Goal: Task Accomplishment & Management: Use online tool/utility

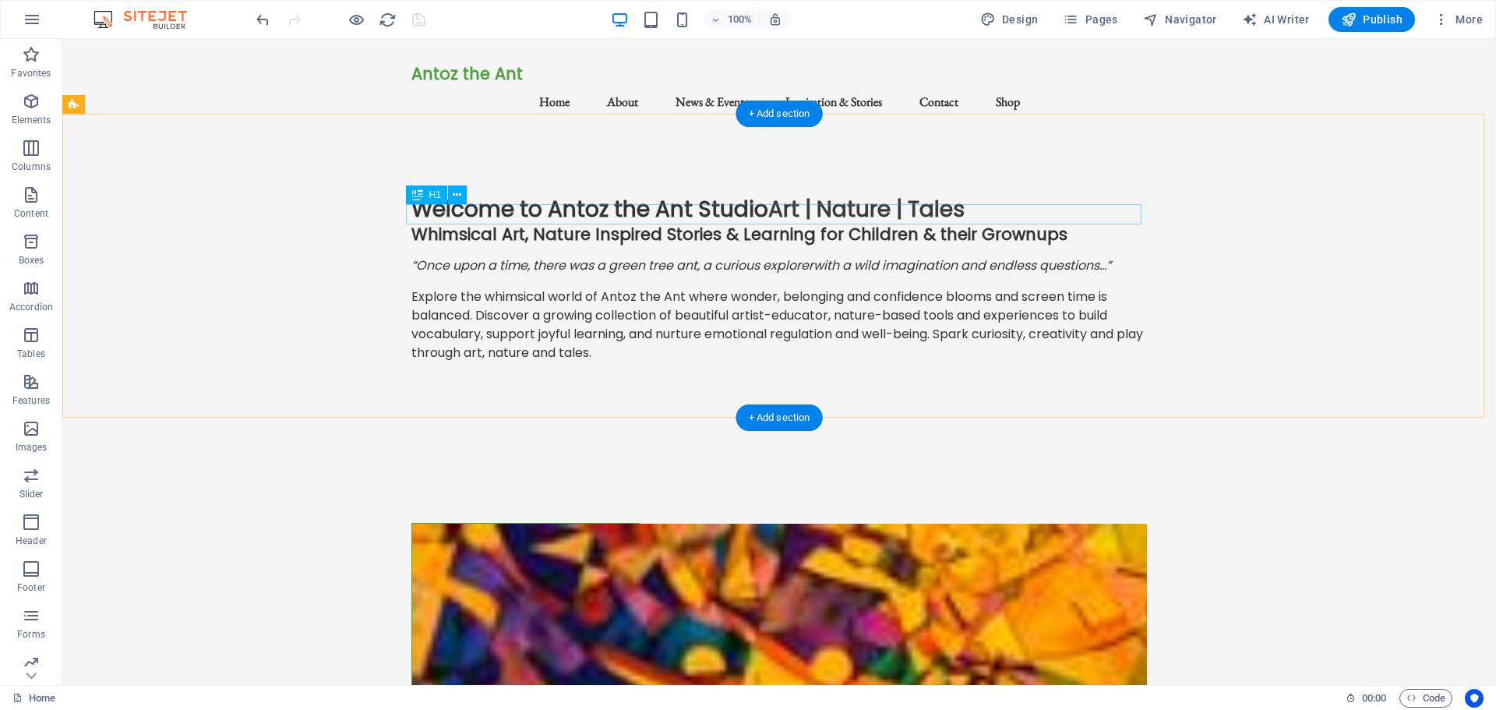
click at [1033, 224] on div "Whimsical Art, Nature Inspired Stories & Learning for Children & their Grownups" at bounding box center [778, 233] width 735 height 19
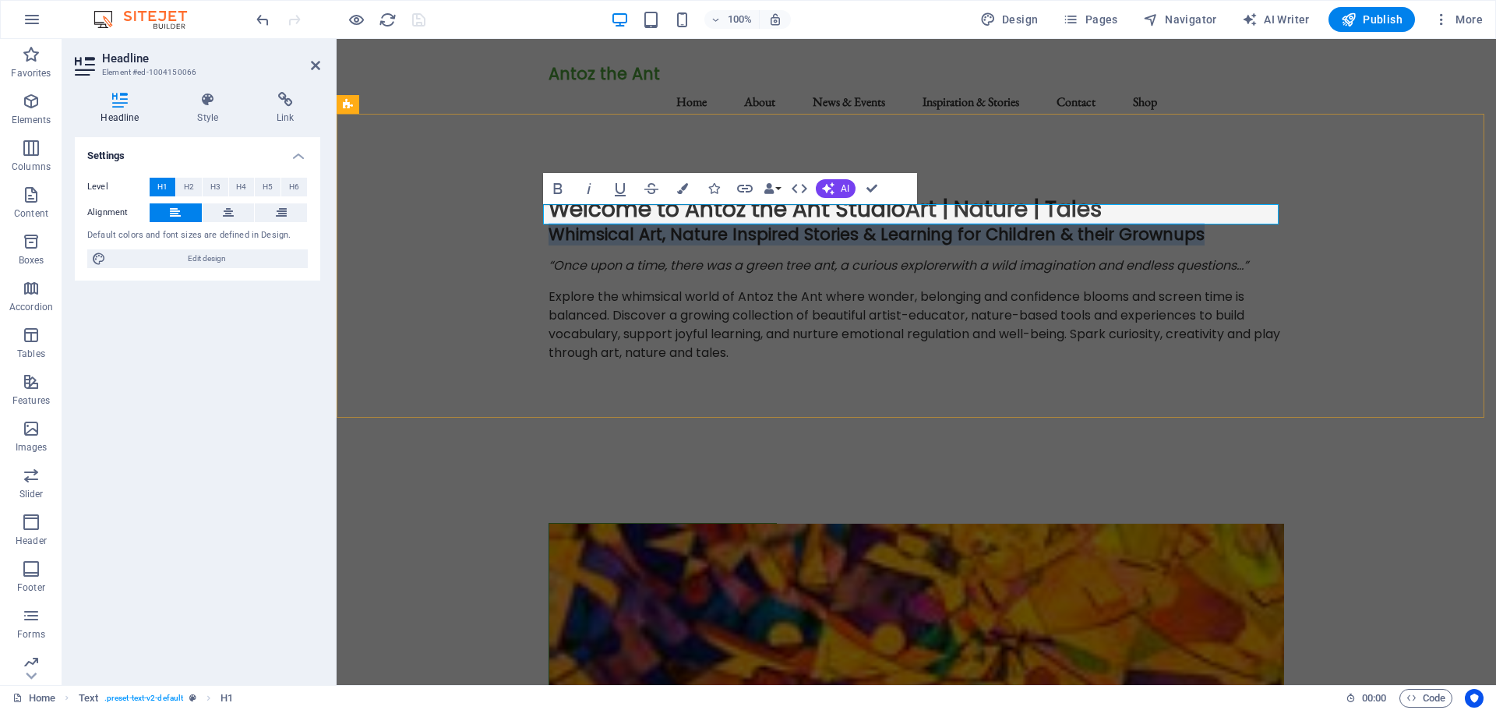
click at [1187, 224] on h1 "Whimsical Art, Nature Inspired Stories & Learning for Children & their Grownups" at bounding box center [915, 233] width 735 height 19
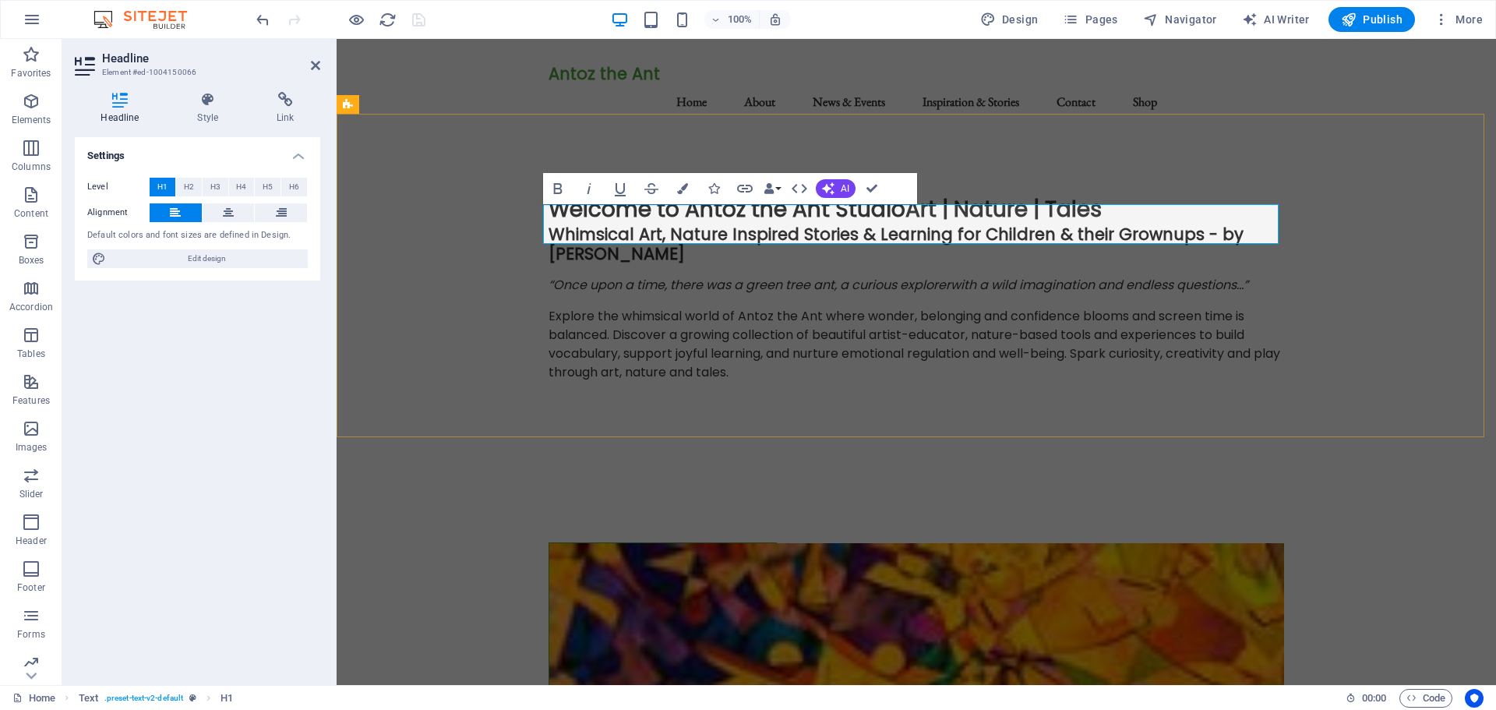
click at [1206, 223] on span "Whimsical Art, Nature Inspired Stories & Learning for Children & their Grownups…" at bounding box center [895, 244] width 695 height 42
drag, startPoint x: 591, startPoint y: 231, endPoint x: 1192, endPoint y: 199, distance: 602.3
click at [1192, 199] on div "Welcome to Antoz the Ant Studio Art | Nature | Tales Whimsical Art, Nature Insp…" at bounding box center [916, 294] width 760 height 323
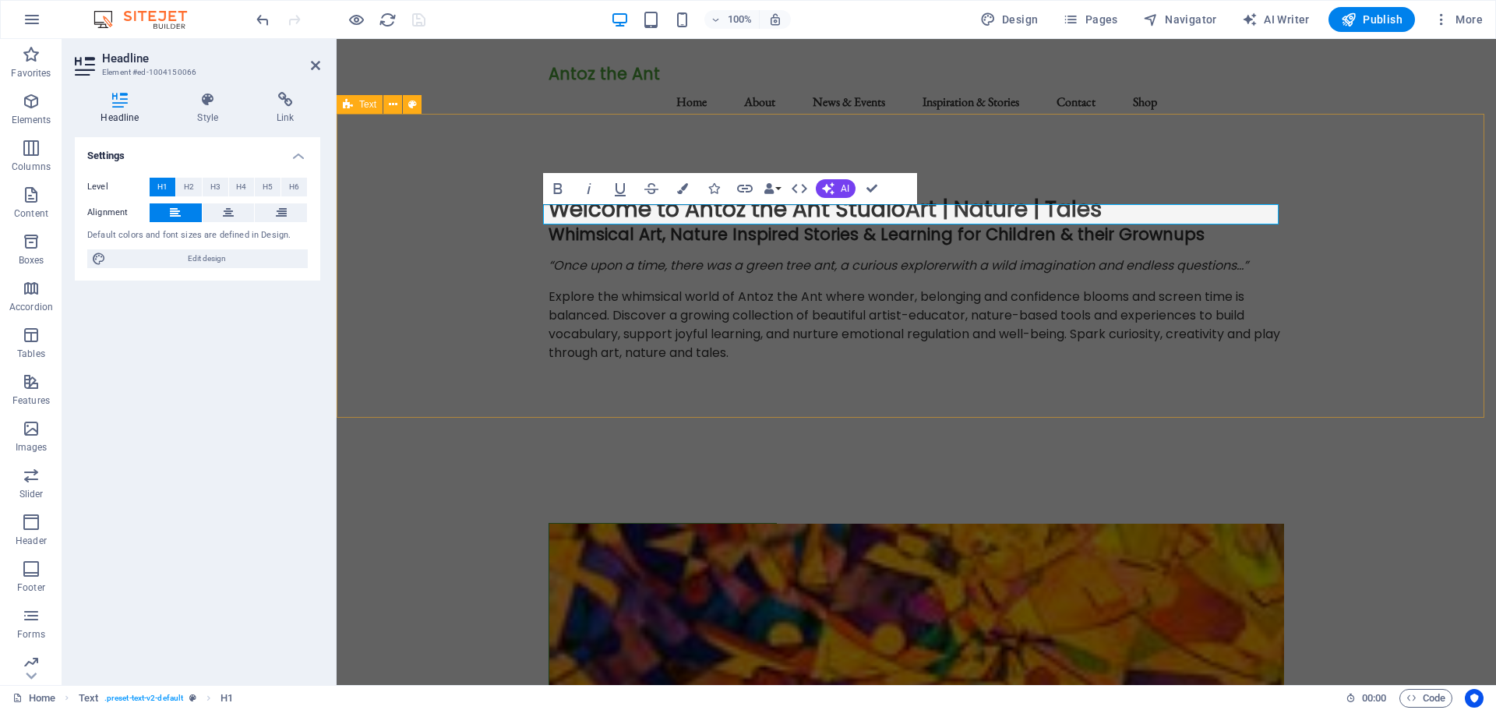
click at [1347, 245] on div "Welcome to Antoz the Ant Studio Art | Nature | Tales Whimsical Art, Nature Insp…" at bounding box center [916, 285] width 1159 height 304
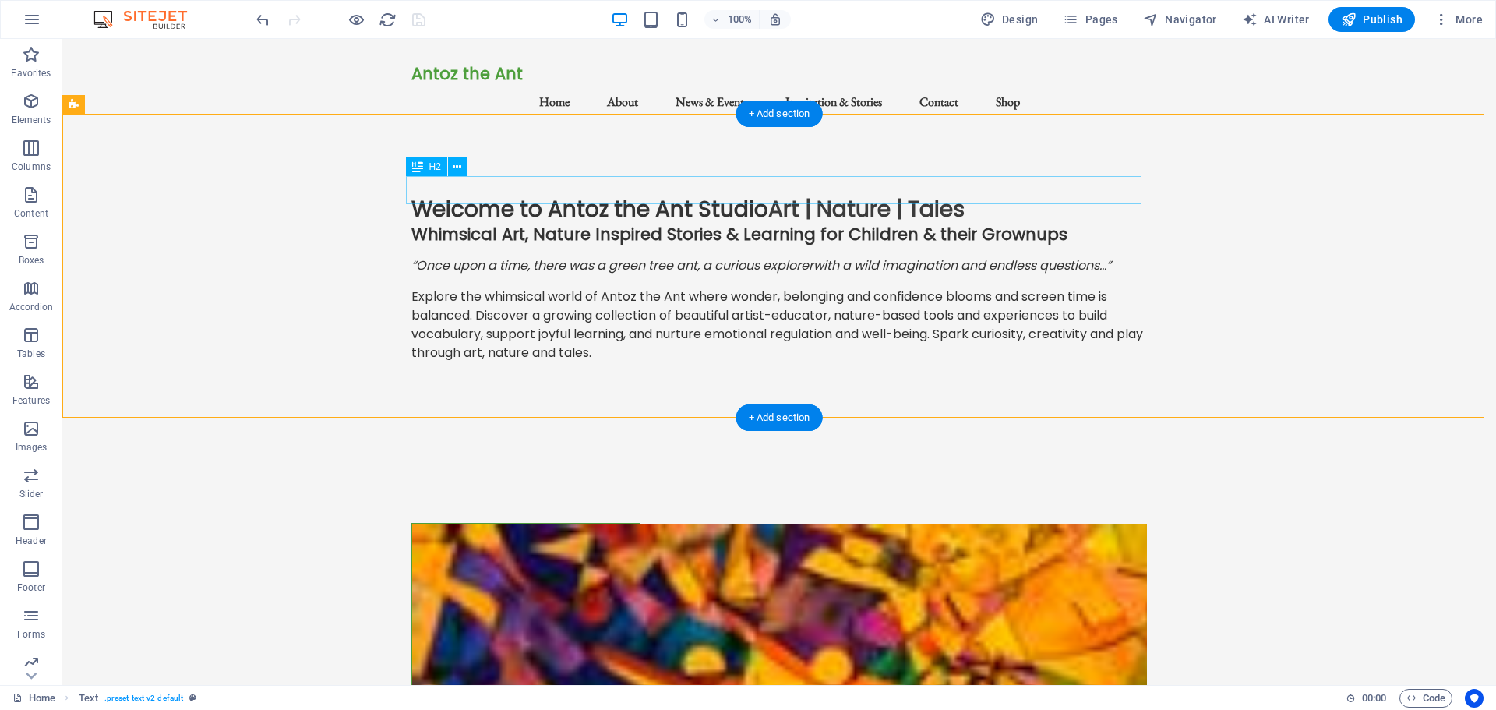
click at [968, 196] on div "Welcome to Antoz the Ant Studio Art | Nature | Tales" at bounding box center [778, 210] width 735 height 28
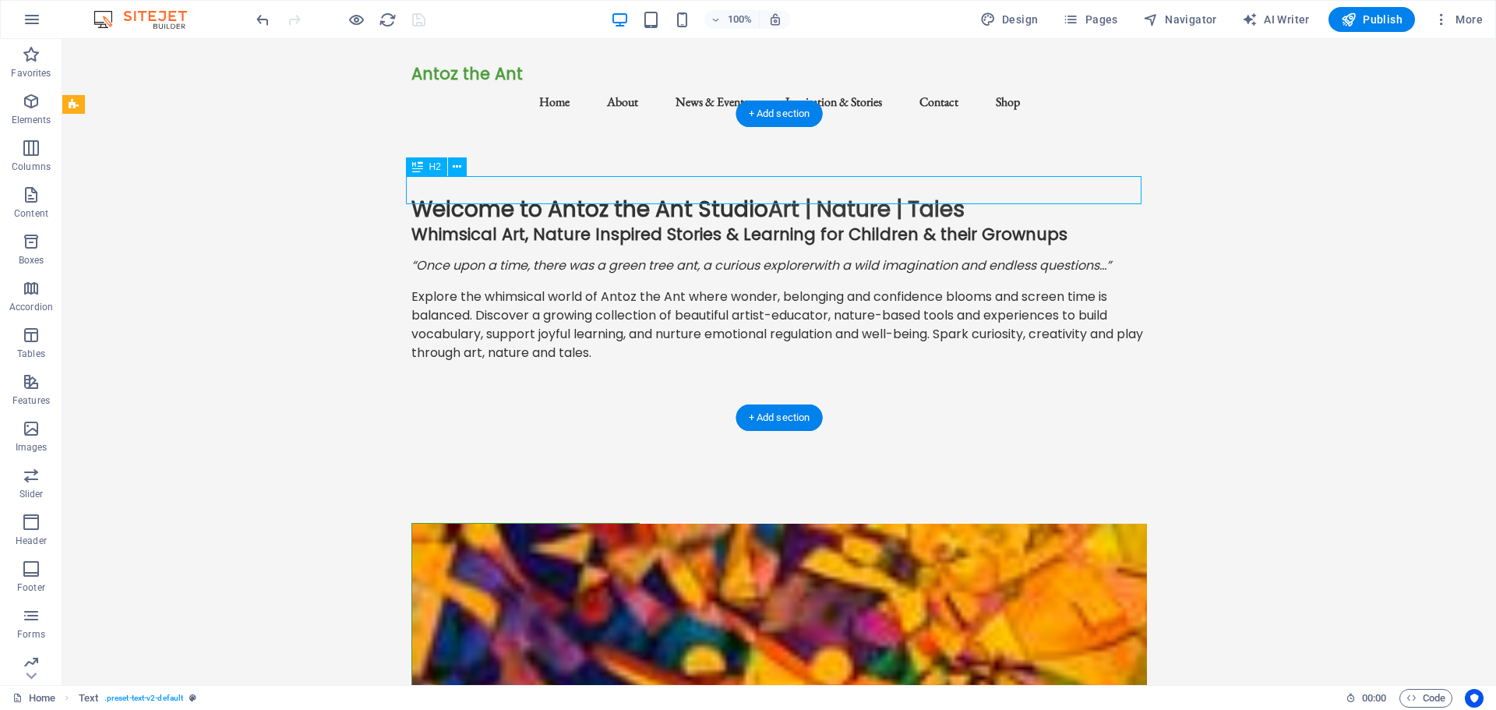
click at [968, 196] on div "Welcome to Antoz the Ant Studio Art | Nature | Tales" at bounding box center [778, 210] width 735 height 28
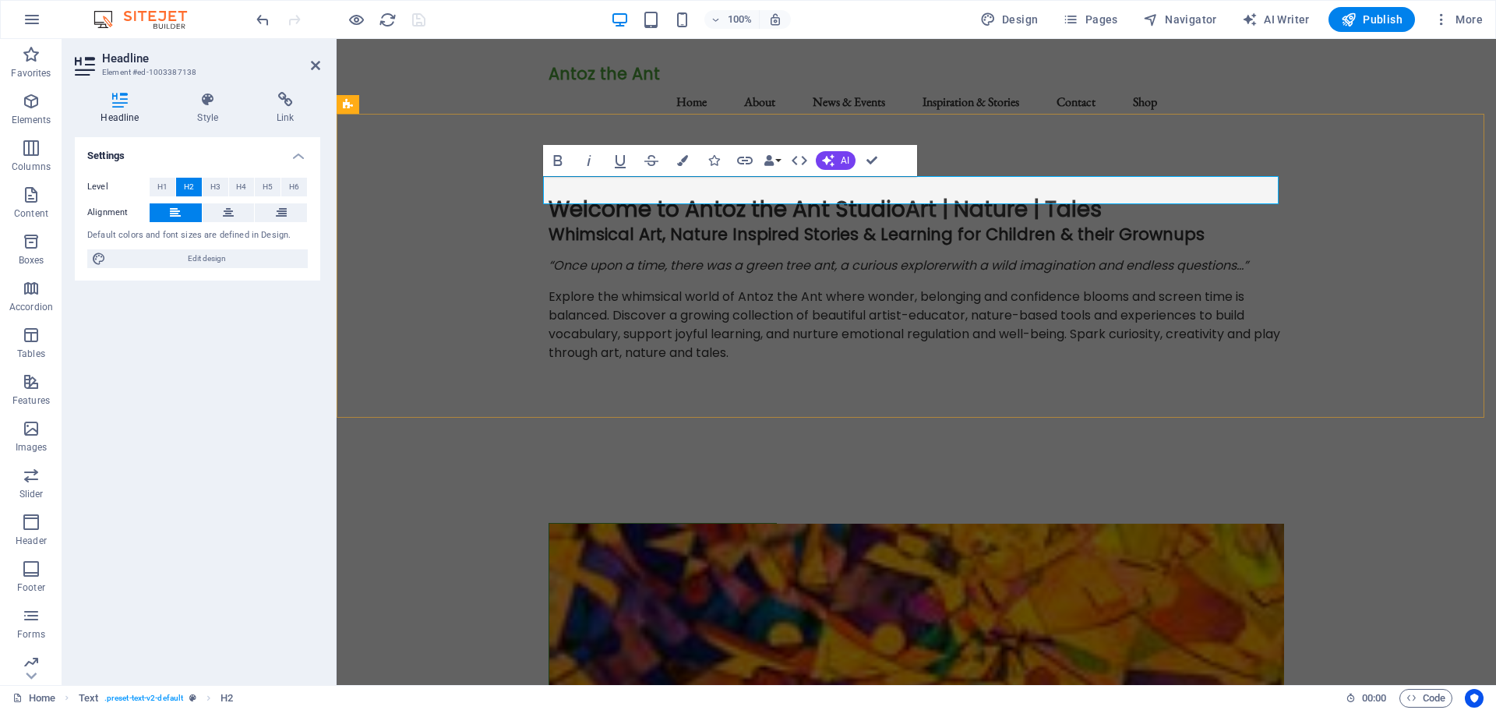
click at [1102, 196] on h2 "Welcome to Antoz the Ant Studio Art | Nature | Tales" at bounding box center [915, 210] width 735 height 28
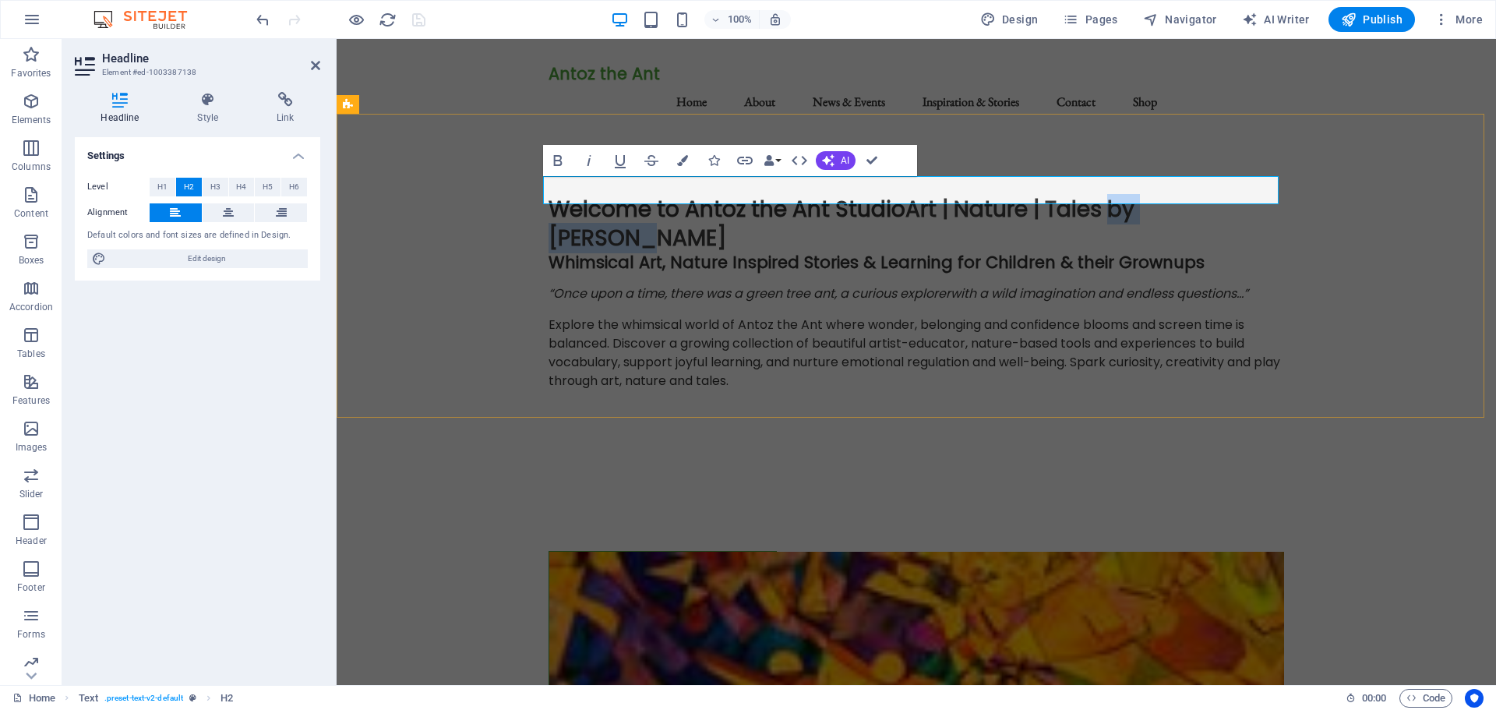
drag, startPoint x: 1237, startPoint y: 192, endPoint x: 1109, endPoint y: 196, distance: 127.8
click at [1109, 196] on h2 "Welcome to Antoz the Ant Studio Art | Nature | Tales by Bel Jane" at bounding box center [915, 224] width 735 height 57
click at [687, 157] on icon "button" at bounding box center [682, 160] width 11 height 11
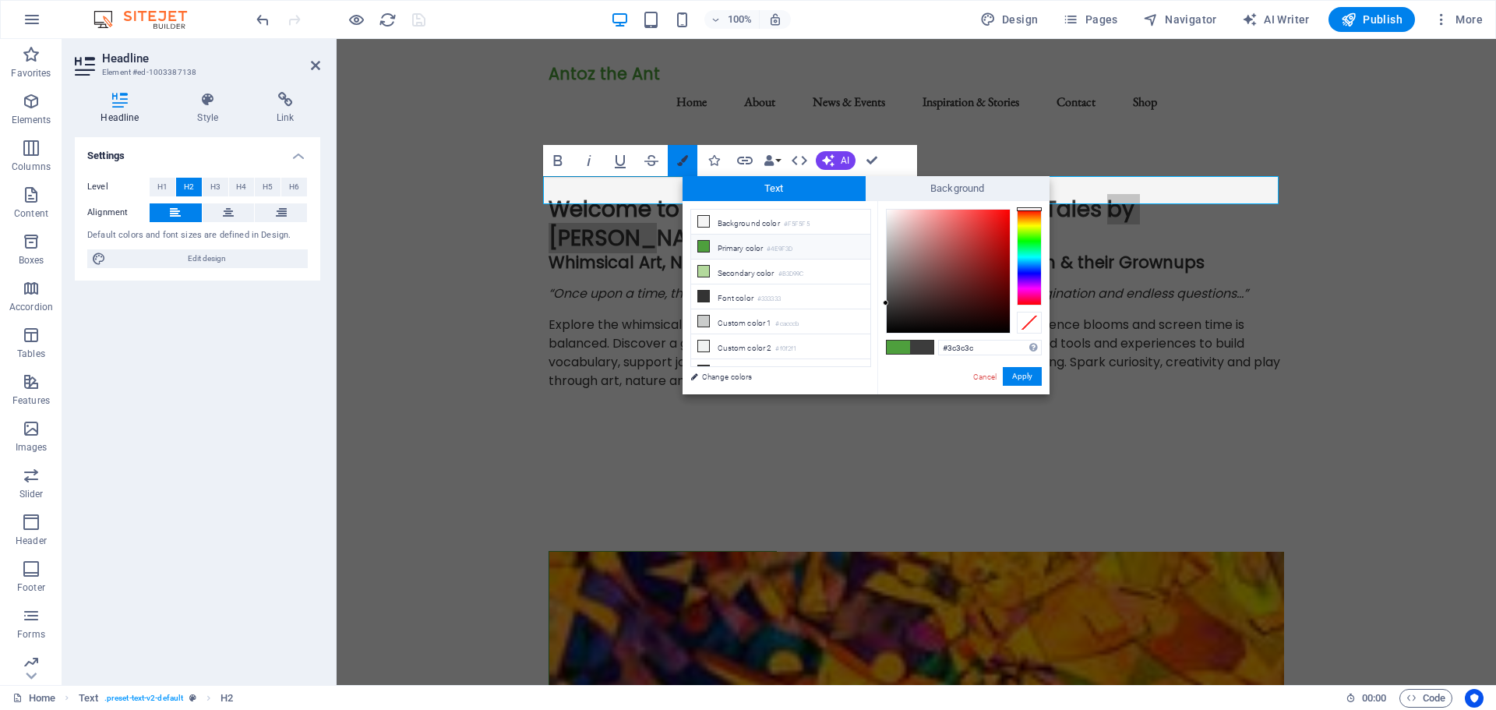
click at [687, 157] on icon "button" at bounding box center [682, 160] width 11 height 11
click at [587, 160] on icon "button" at bounding box center [589, 160] width 19 height 19
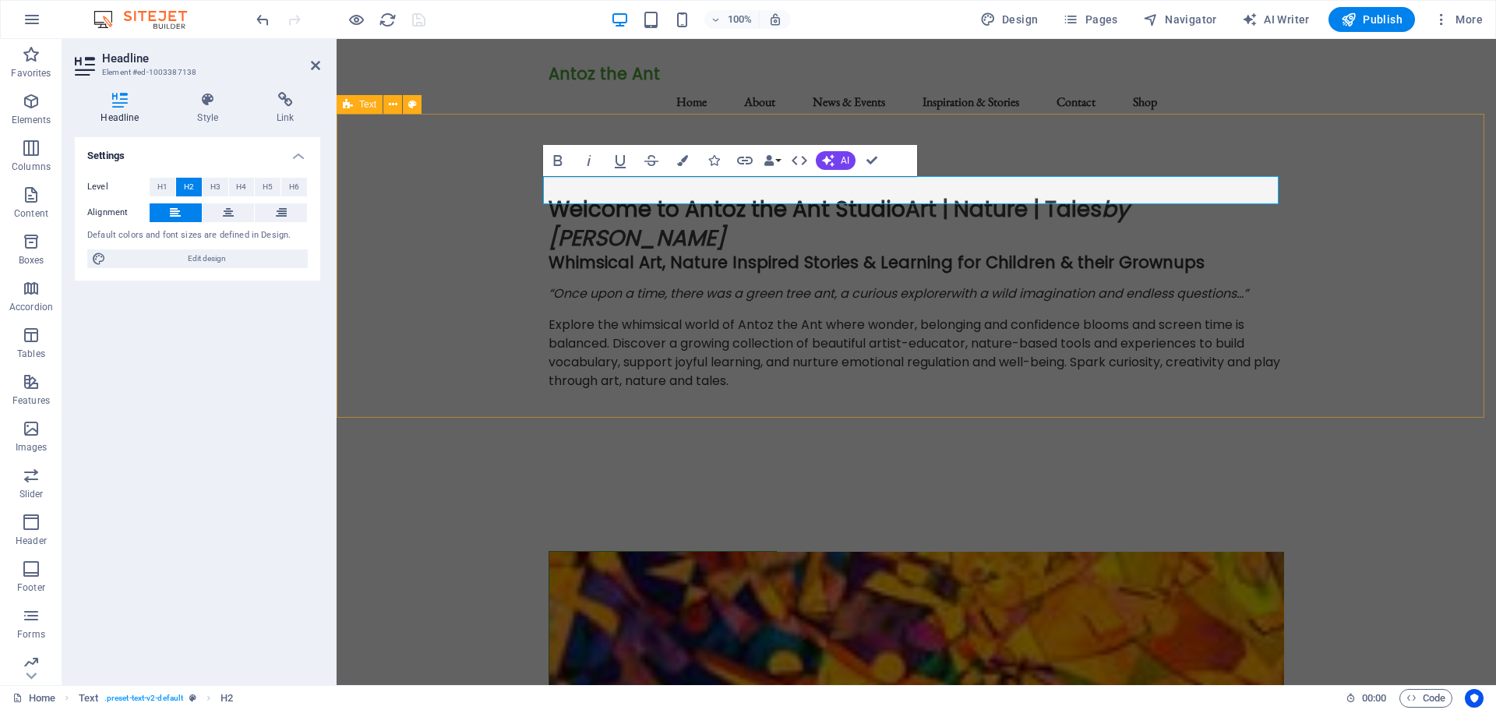
click at [1303, 251] on div "Welcome to Antoz the Ant Studio Art | Nature | Tales by Bel Jane Whimsical Art,…" at bounding box center [916, 299] width 1159 height 332
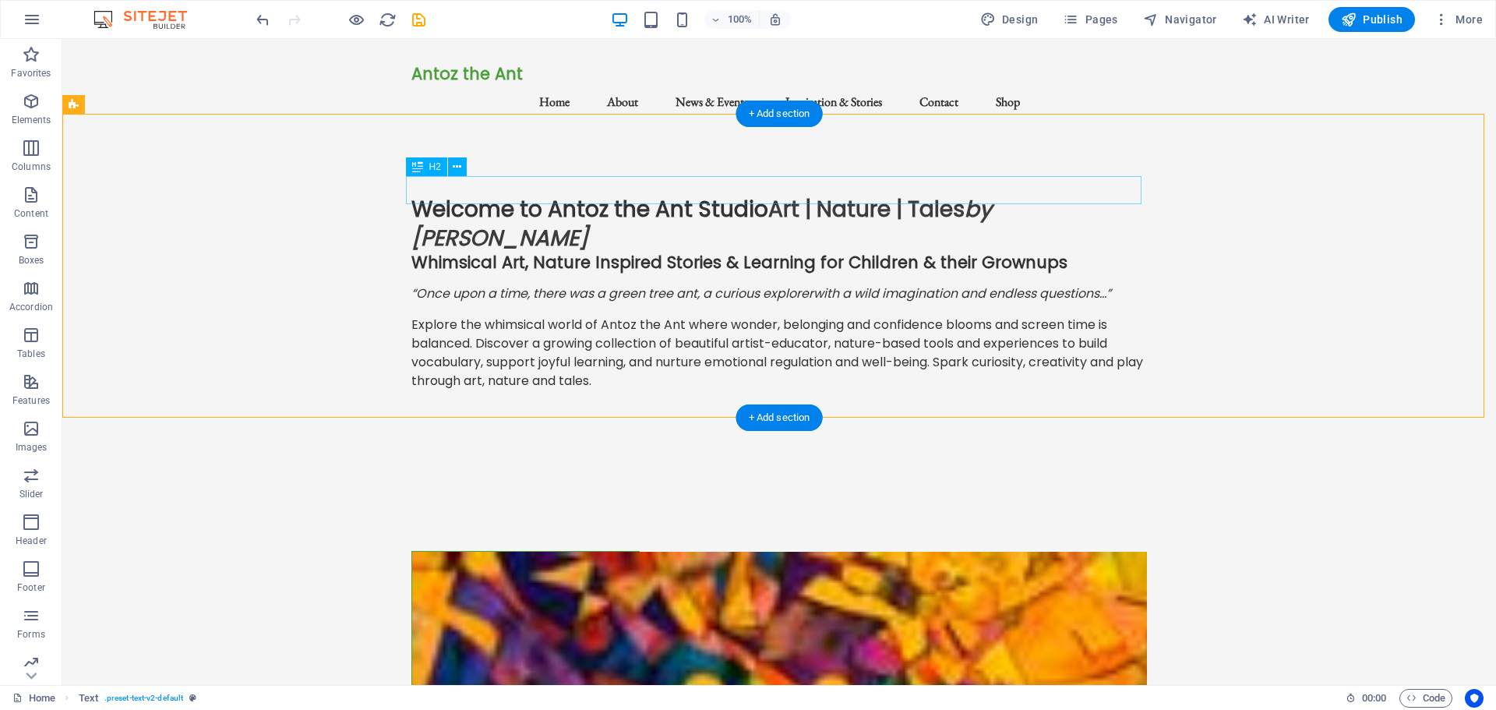
click at [1076, 196] on div "Welcome to Antoz the Ant Studio Art | Nature | Tales by Bel Jane" at bounding box center [778, 224] width 735 height 57
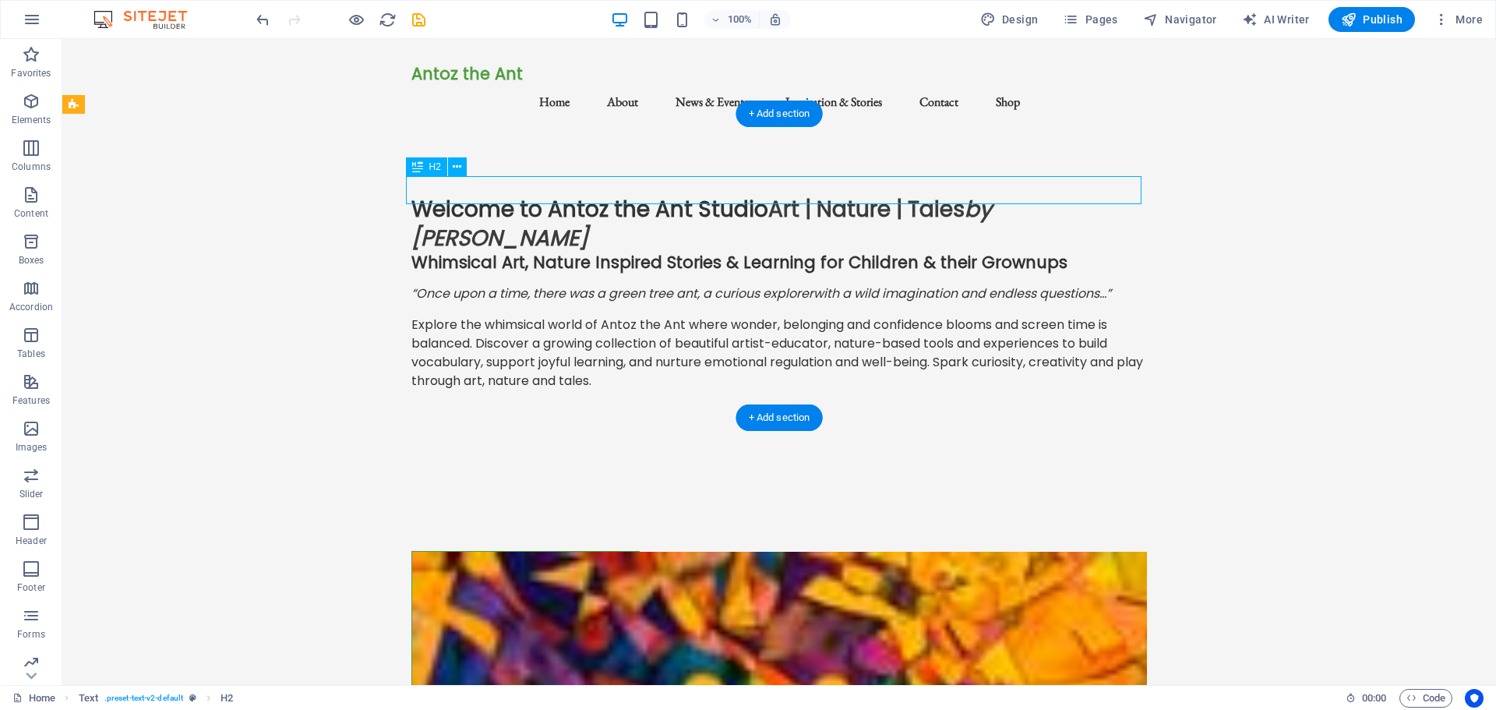
click at [1076, 196] on div "Welcome to Antoz the Ant Studio Art | Nature | Tales by Bel Jane" at bounding box center [778, 224] width 735 height 57
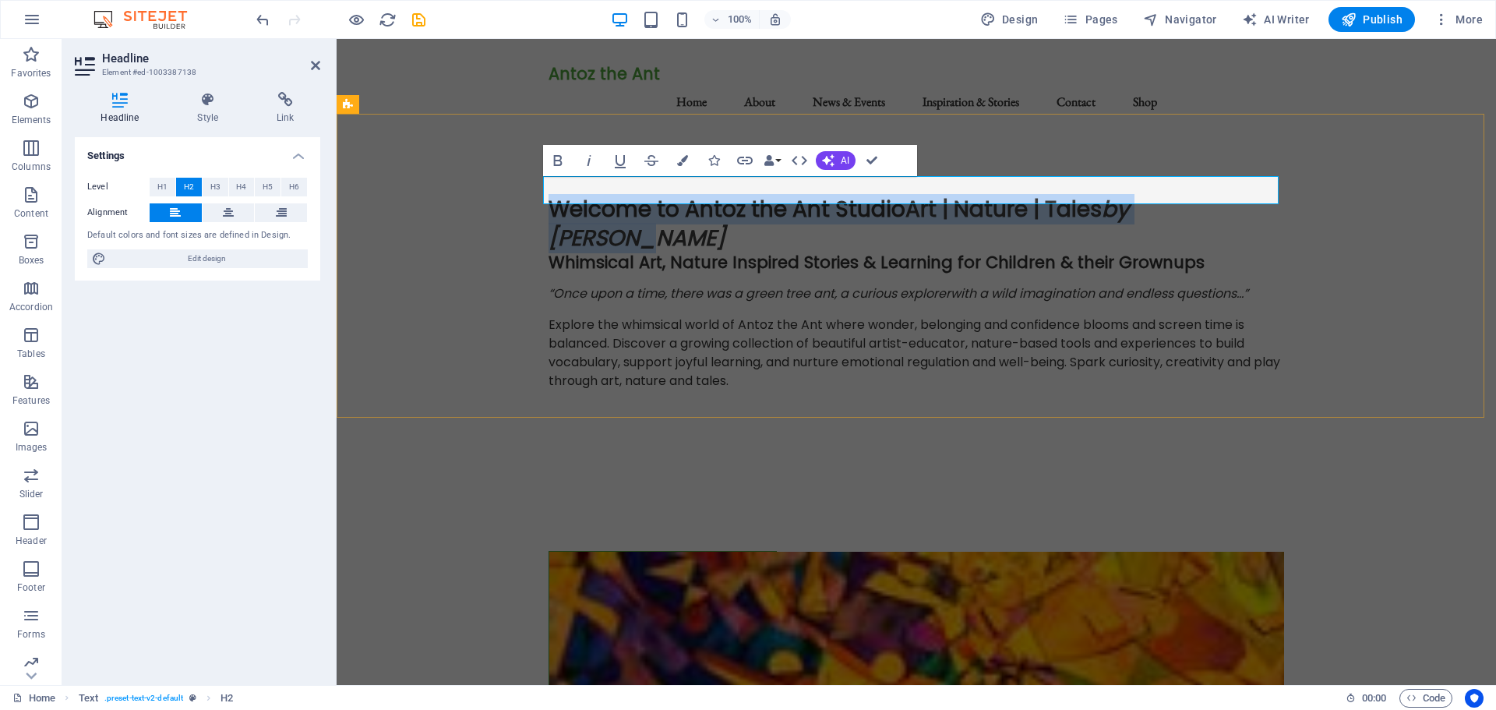
click at [1250, 196] on h2 "Welcome to Antoz the Ant Studio Art | Nature | Tales by Bel Jane" at bounding box center [915, 224] width 735 height 57
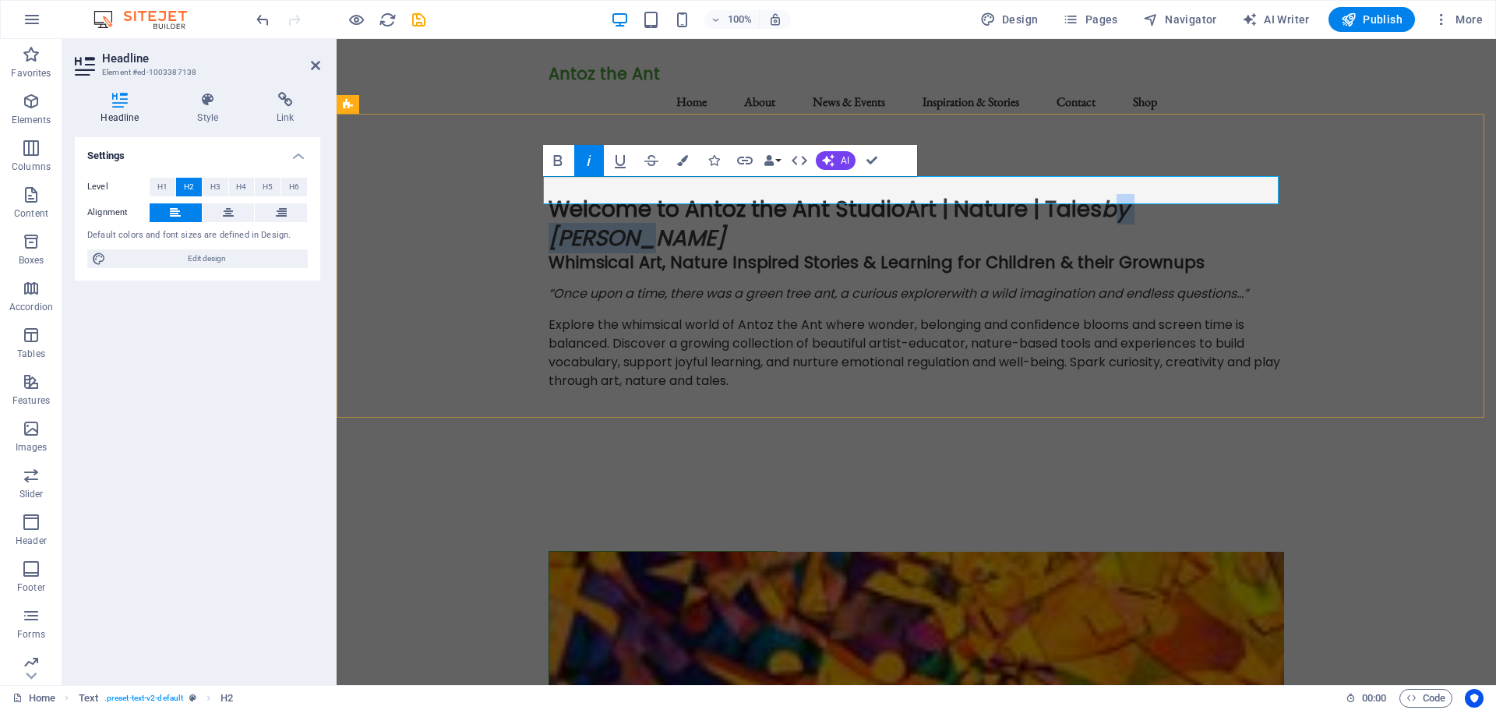
drag, startPoint x: 1245, startPoint y: 186, endPoint x: 1116, endPoint y: 189, distance: 128.6
click at [1116, 196] on h2 "Welcome to Antoz the Ant Studio Art | Nature | Tales by Bel Jane" at bounding box center [915, 224] width 735 height 57
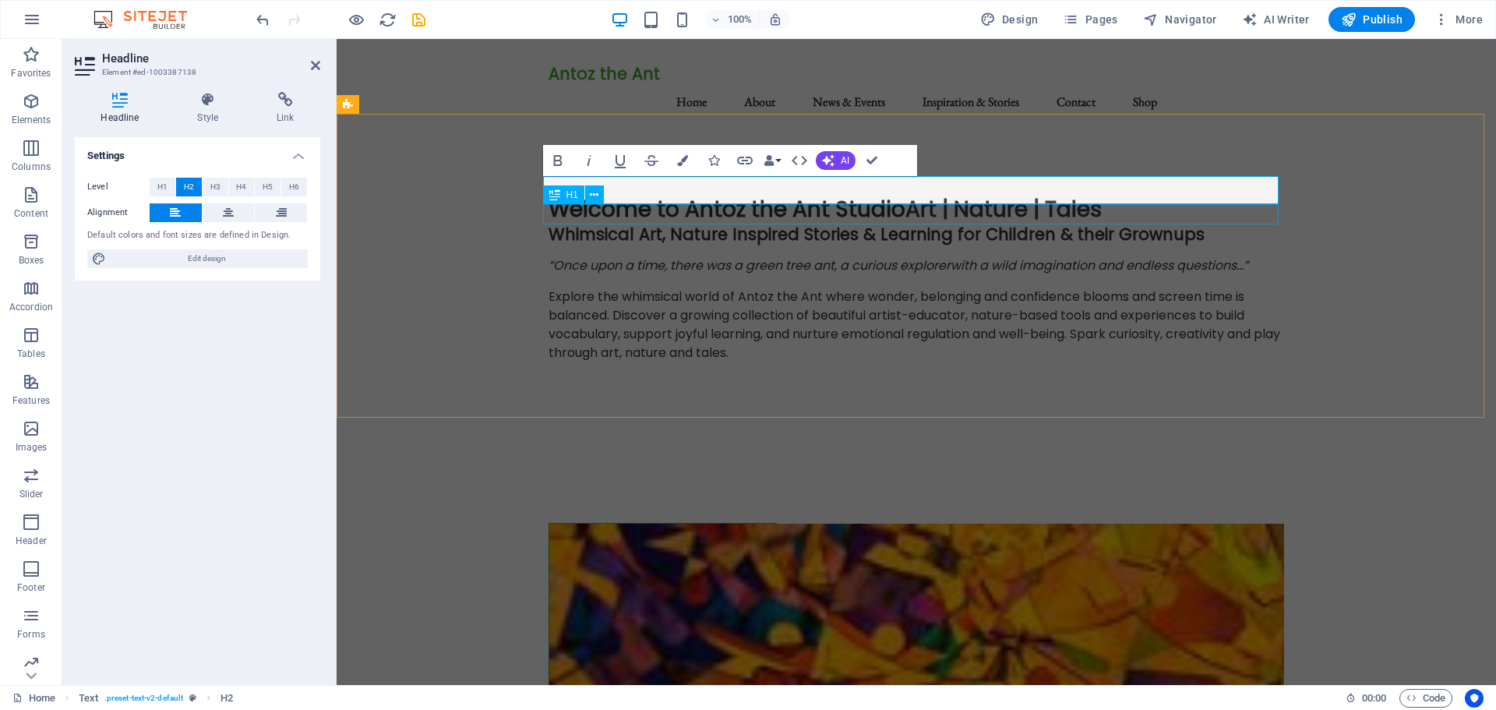
click at [1214, 224] on div "Whimsical Art, Nature Inspired Stories & Learning for Children & their Grownups" at bounding box center [915, 233] width 735 height 19
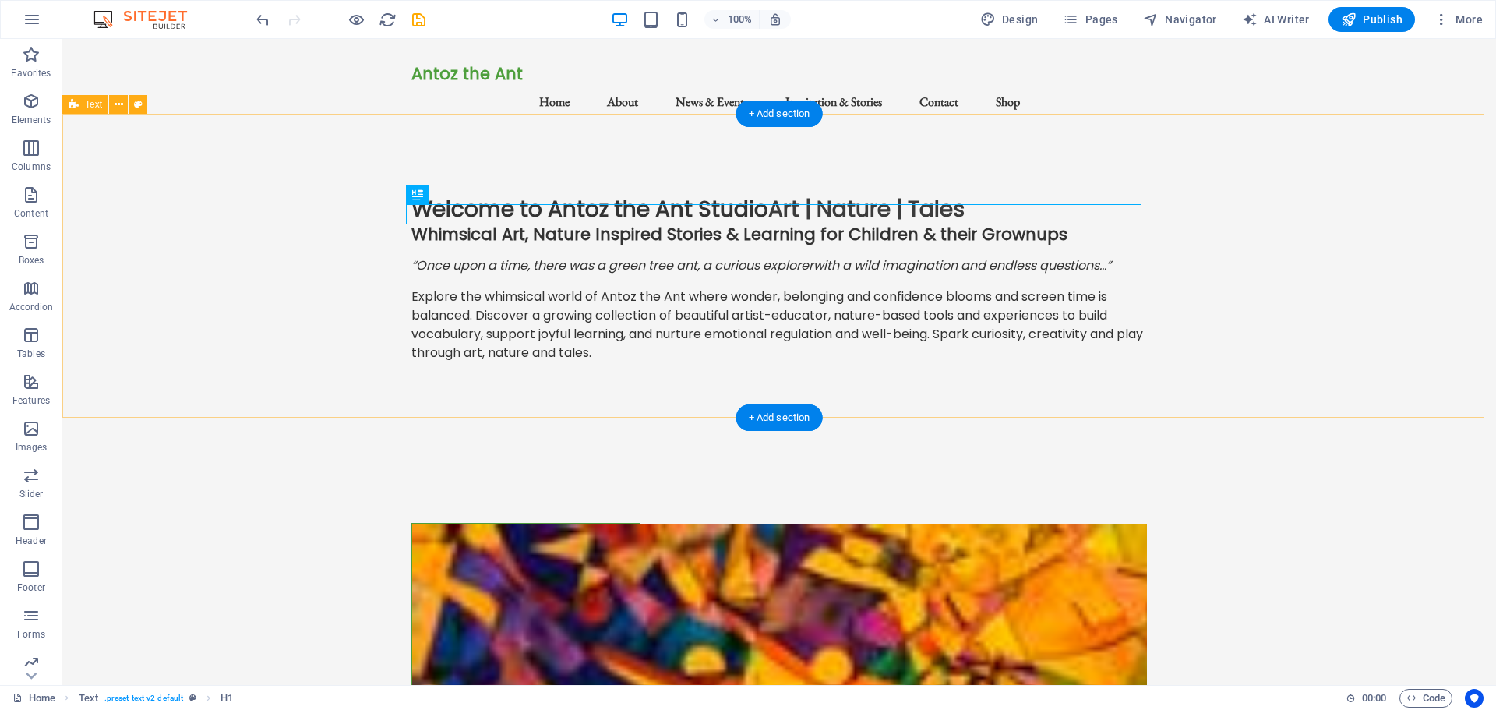
click at [283, 258] on div "Welcome to Antoz the Ant Studio Art | Nature | Tales Whimsical Art, Nature Insp…" at bounding box center [778, 285] width 1433 height 304
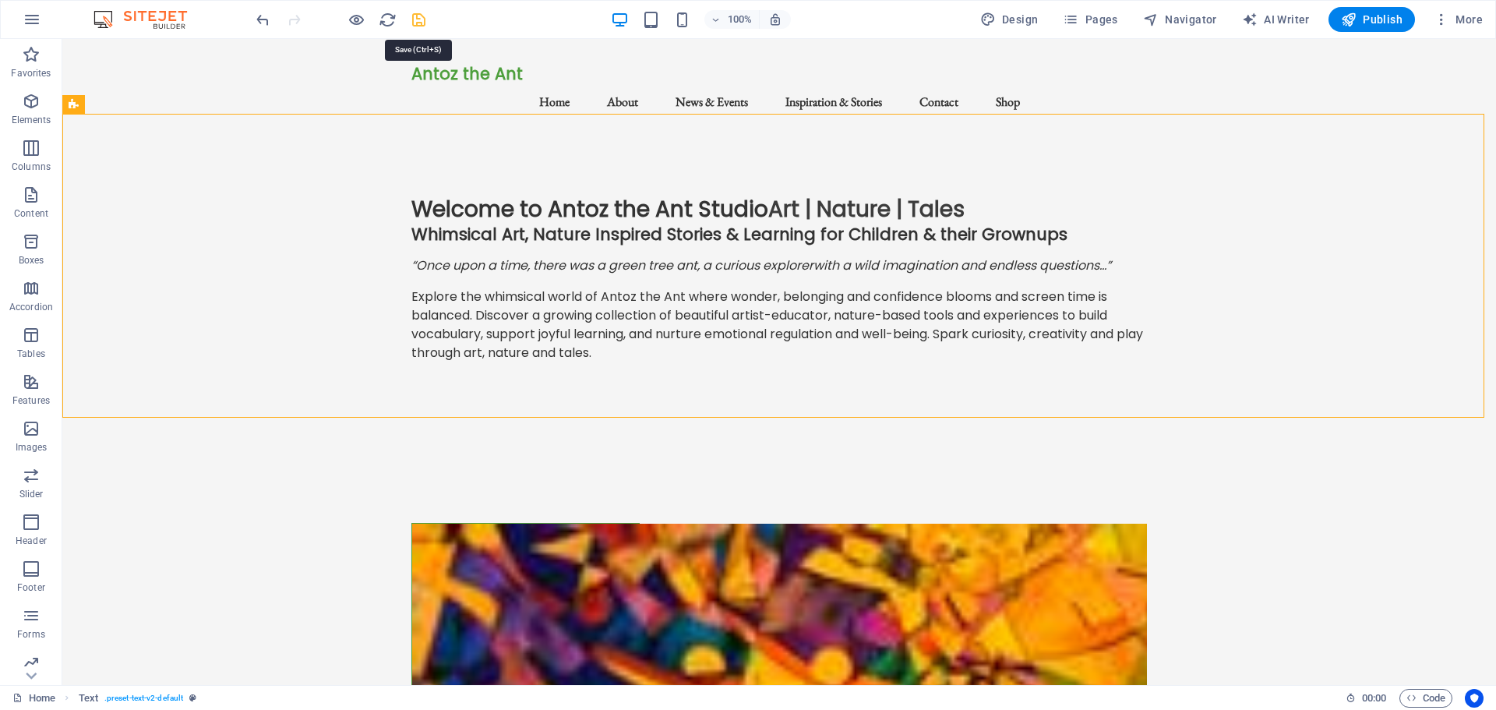
click at [421, 20] on icon "save" at bounding box center [419, 20] width 18 height 18
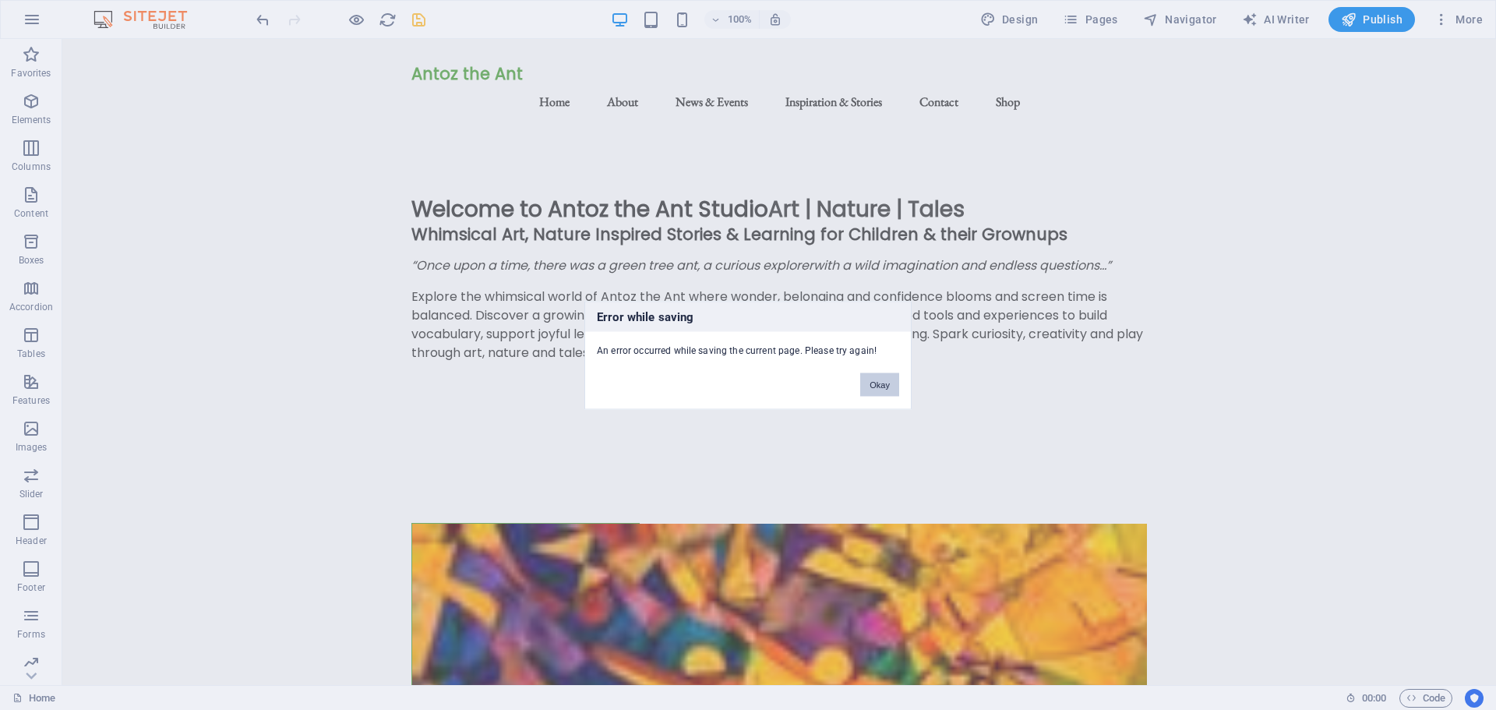
click at [882, 384] on button "Okay" at bounding box center [879, 383] width 39 height 23
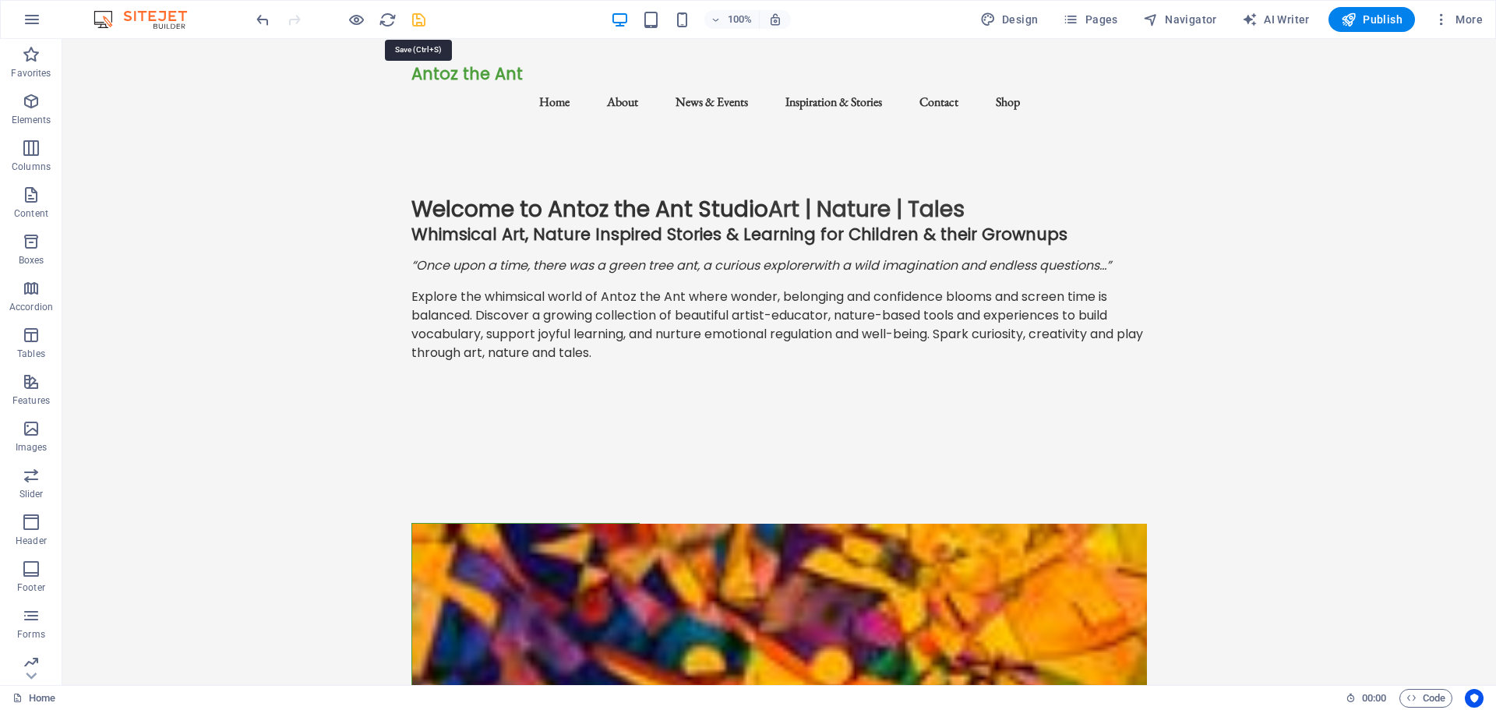
click at [424, 17] on icon "save" at bounding box center [419, 20] width 18 height 18
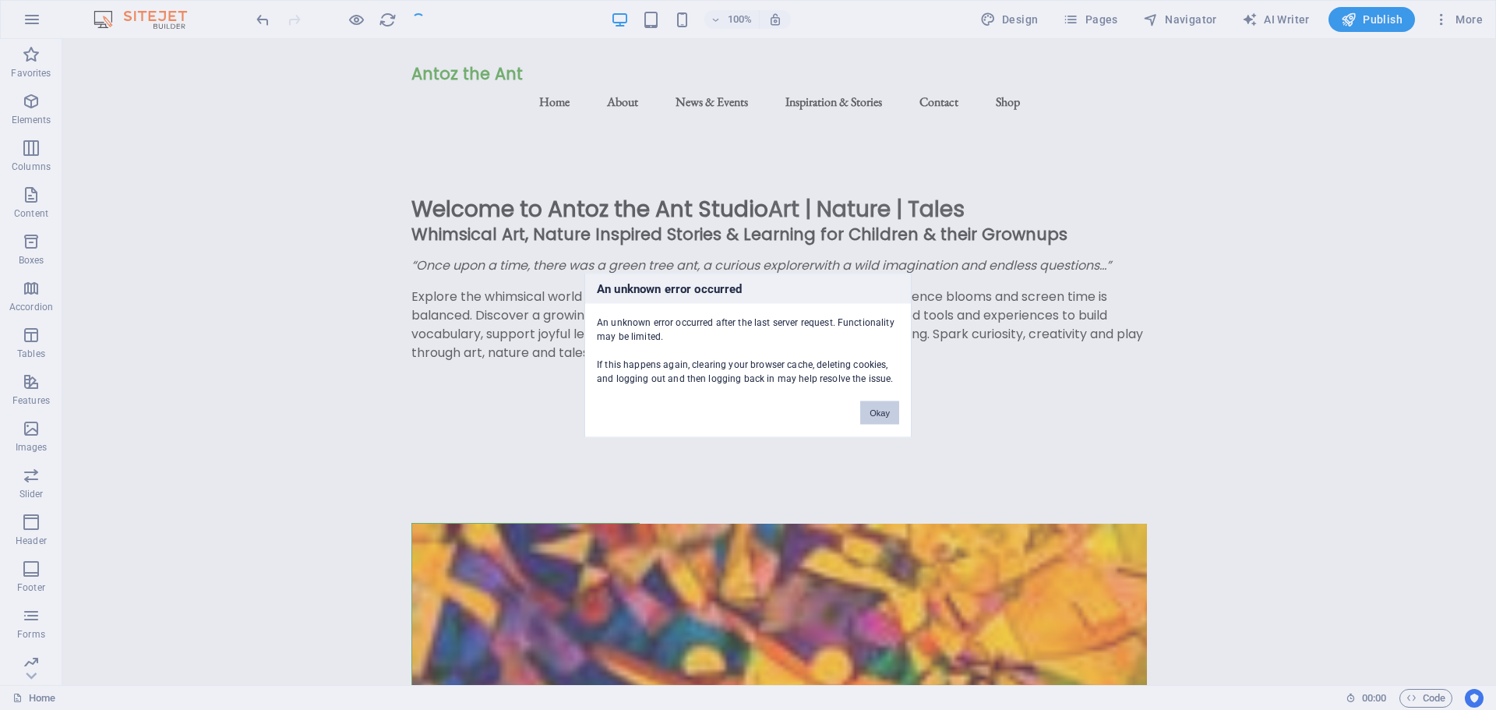
click at [877, 414] on button "Okay" at bounding box center [879, 411] width 39 height 23
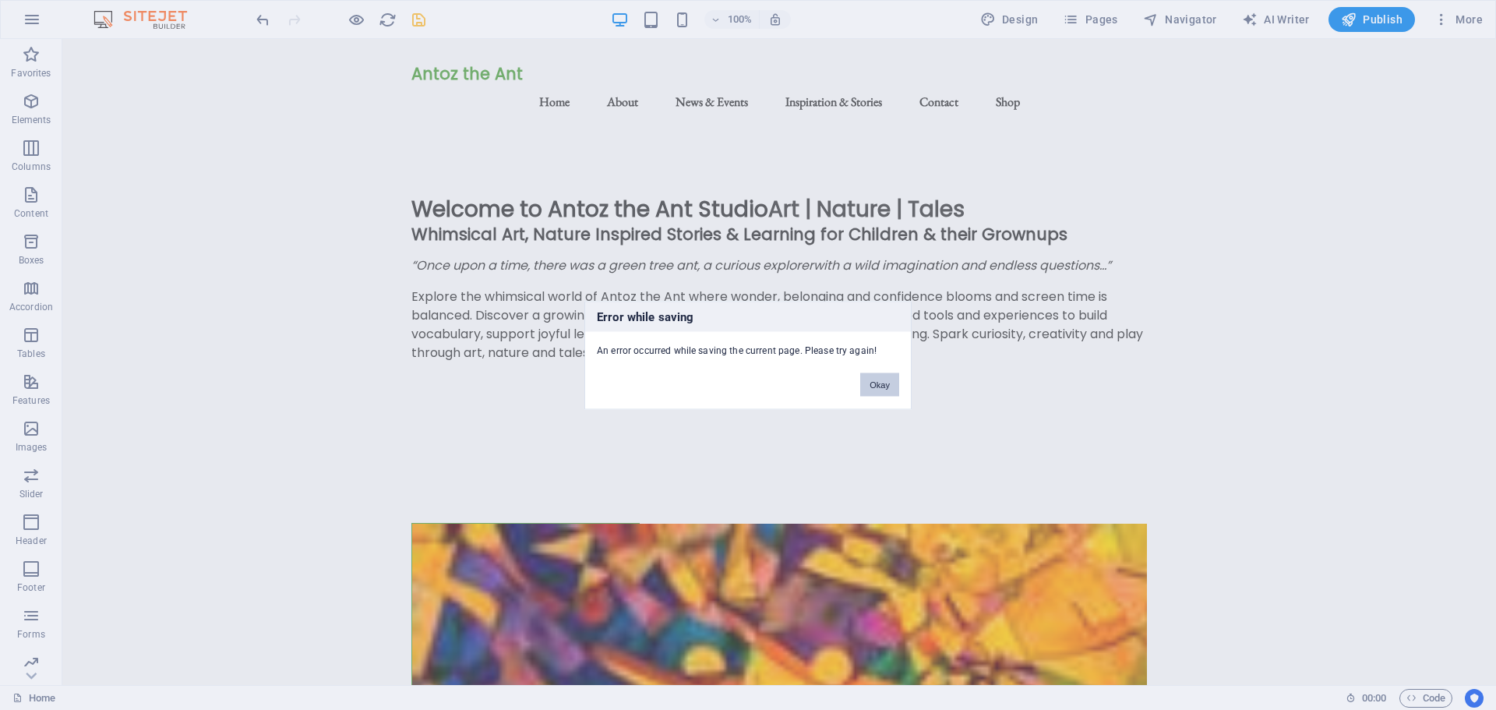
click at [889, 382] on button "Okay" at bounding box center [879, 383] width 39 height 23
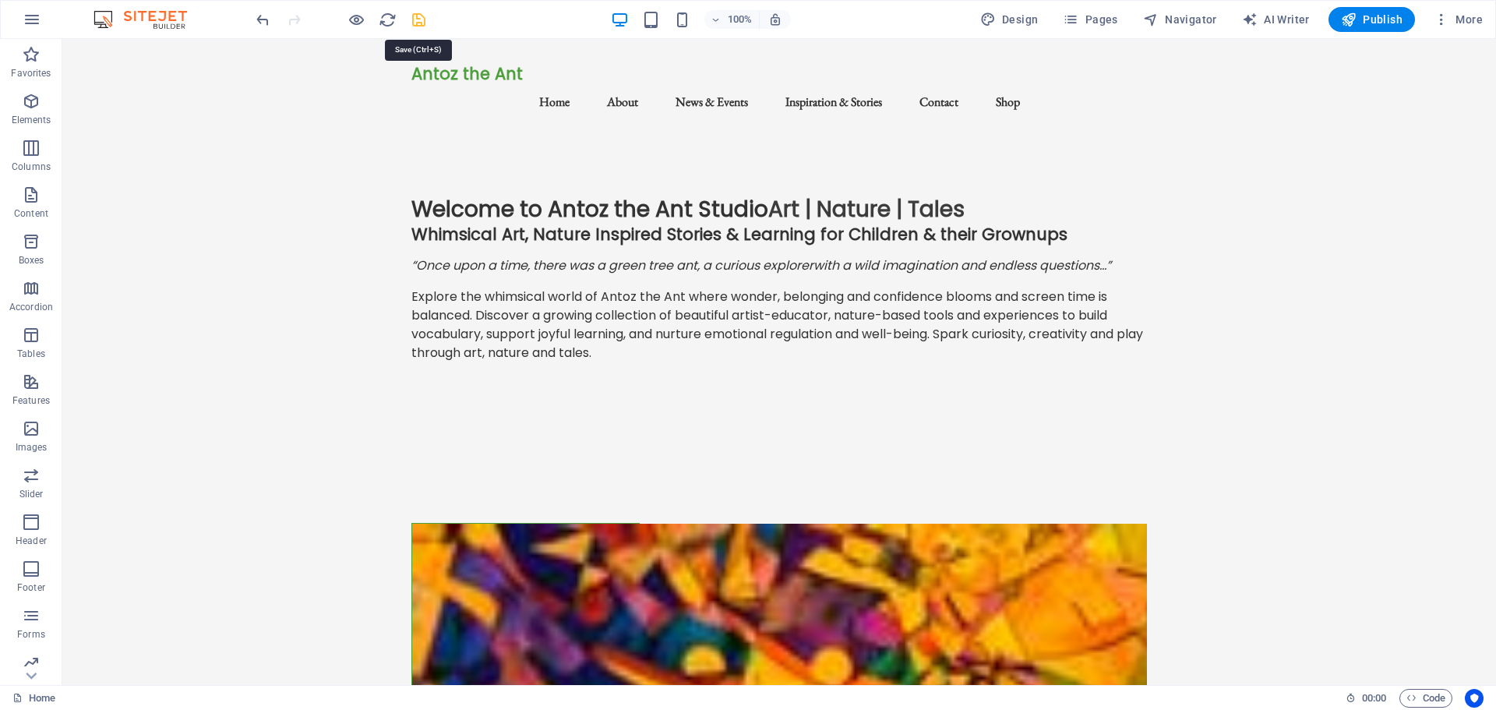
click at [415, 16] on icon "save" at bounding box center [419, 20] width 18 height 18
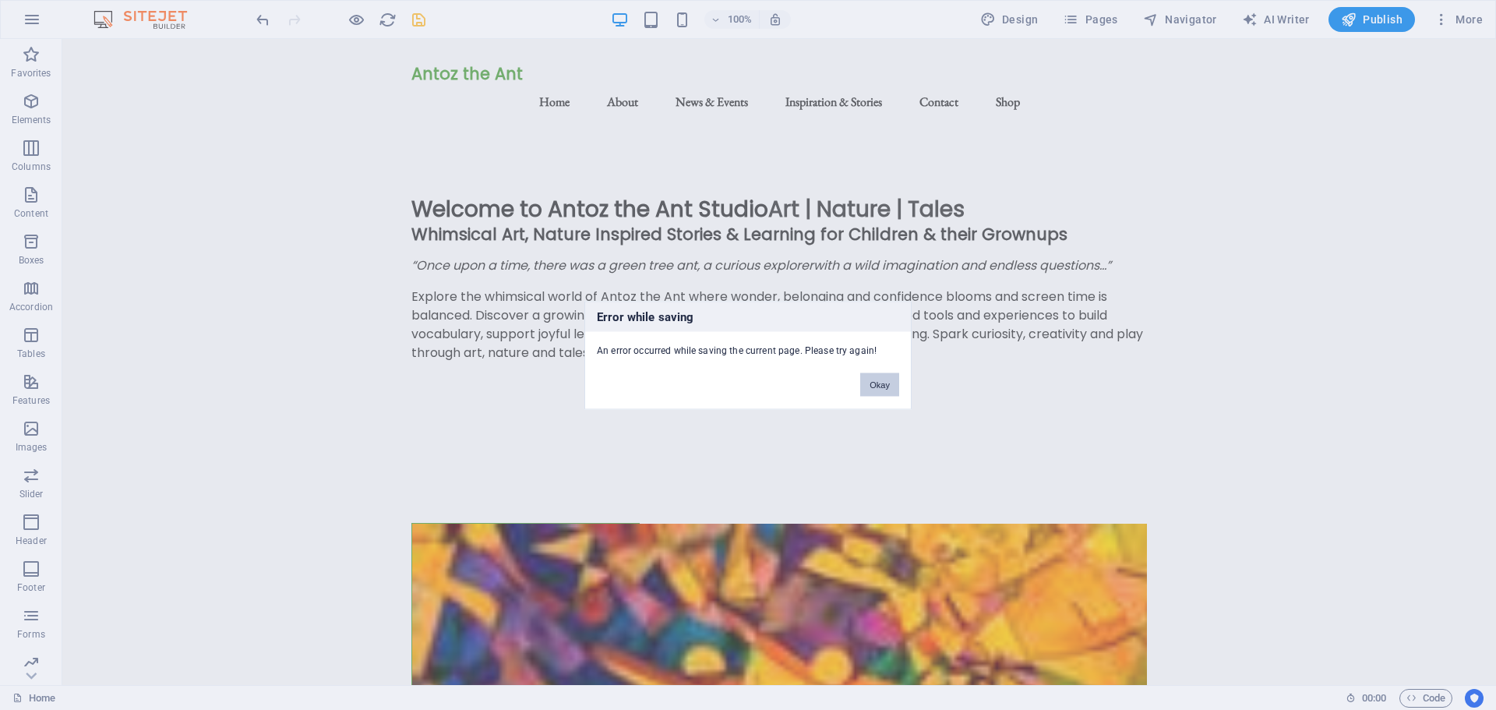
click at [881, 393] on button "Okay" at bounding box center [879, 383] width 39 height 23
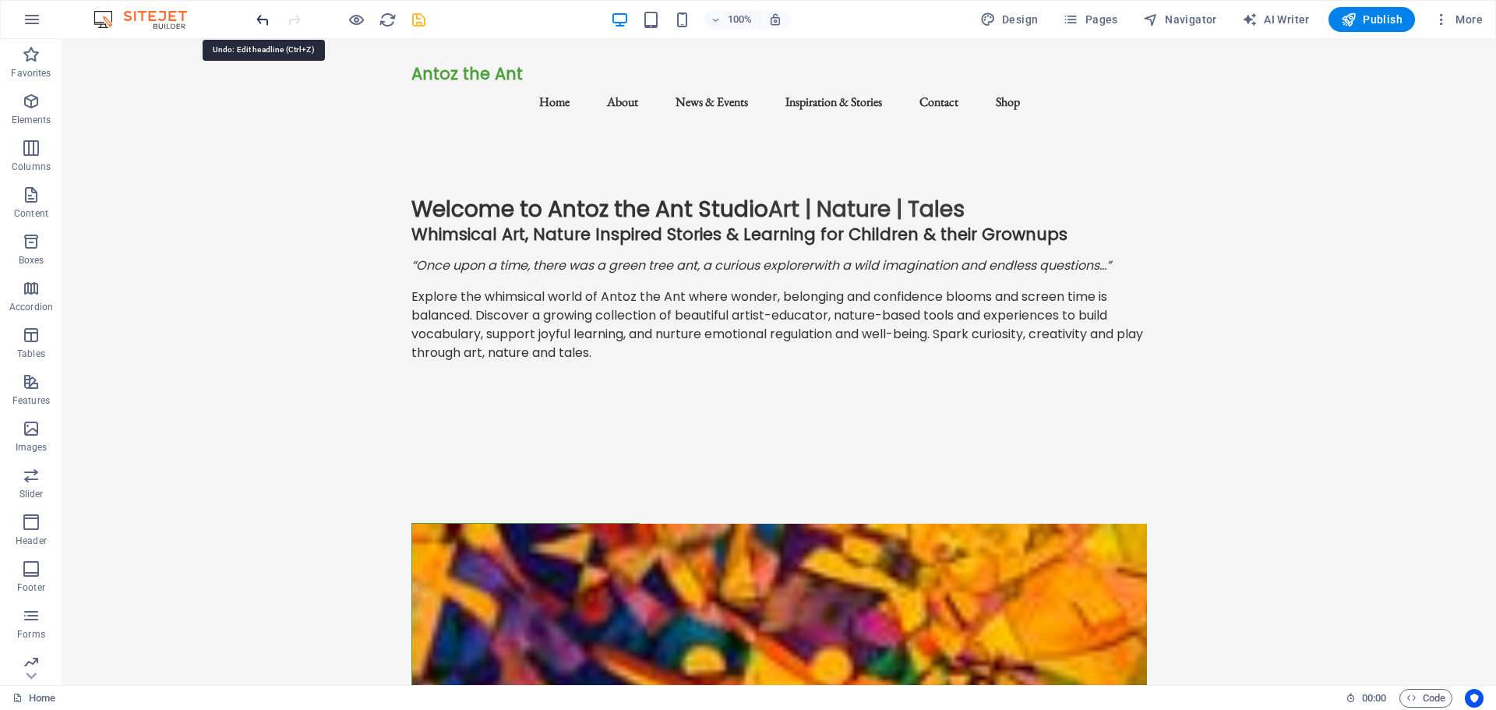
click at [256, 16] on icon "undo" at bounding box center [263, 20] width 18 height 18
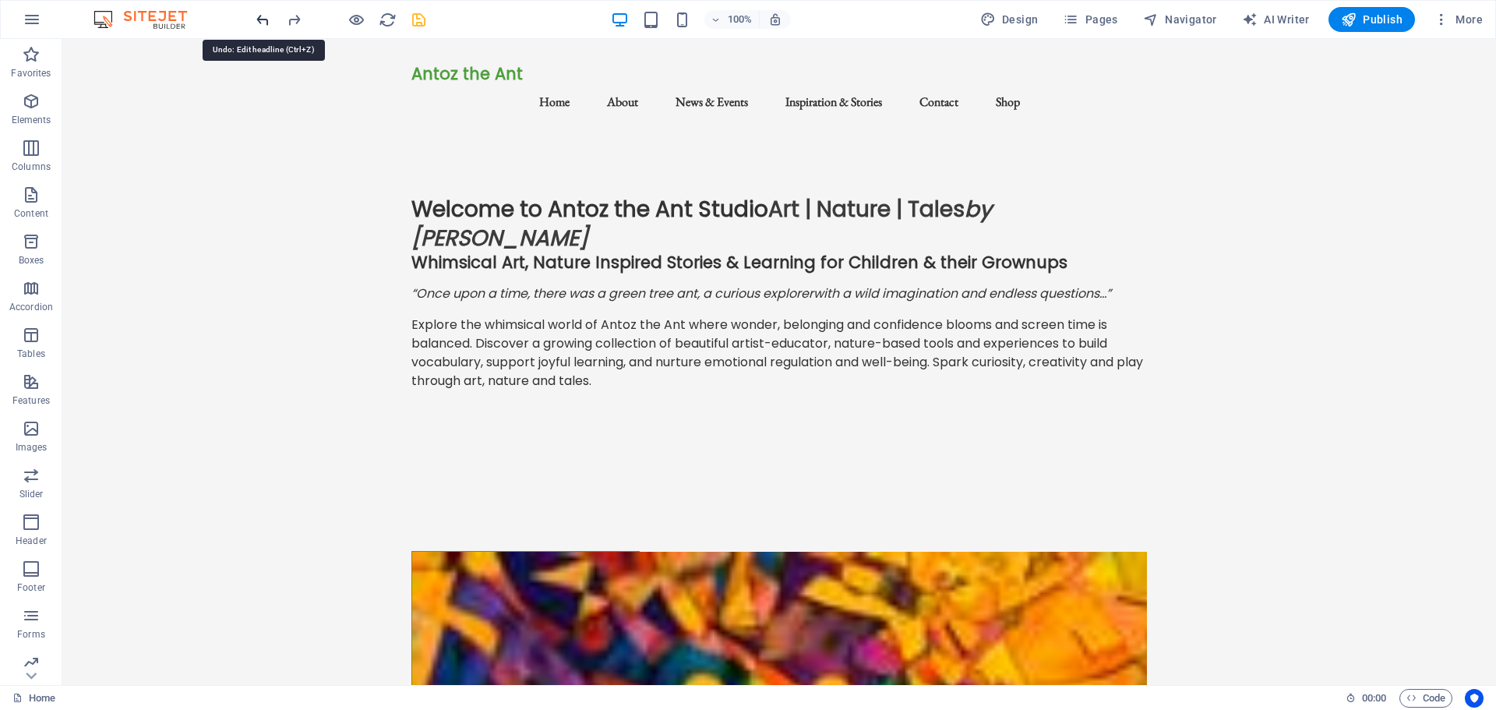
click at [256, 16] on icon "undo" at bounding box center [263, 20] width 18 height 18
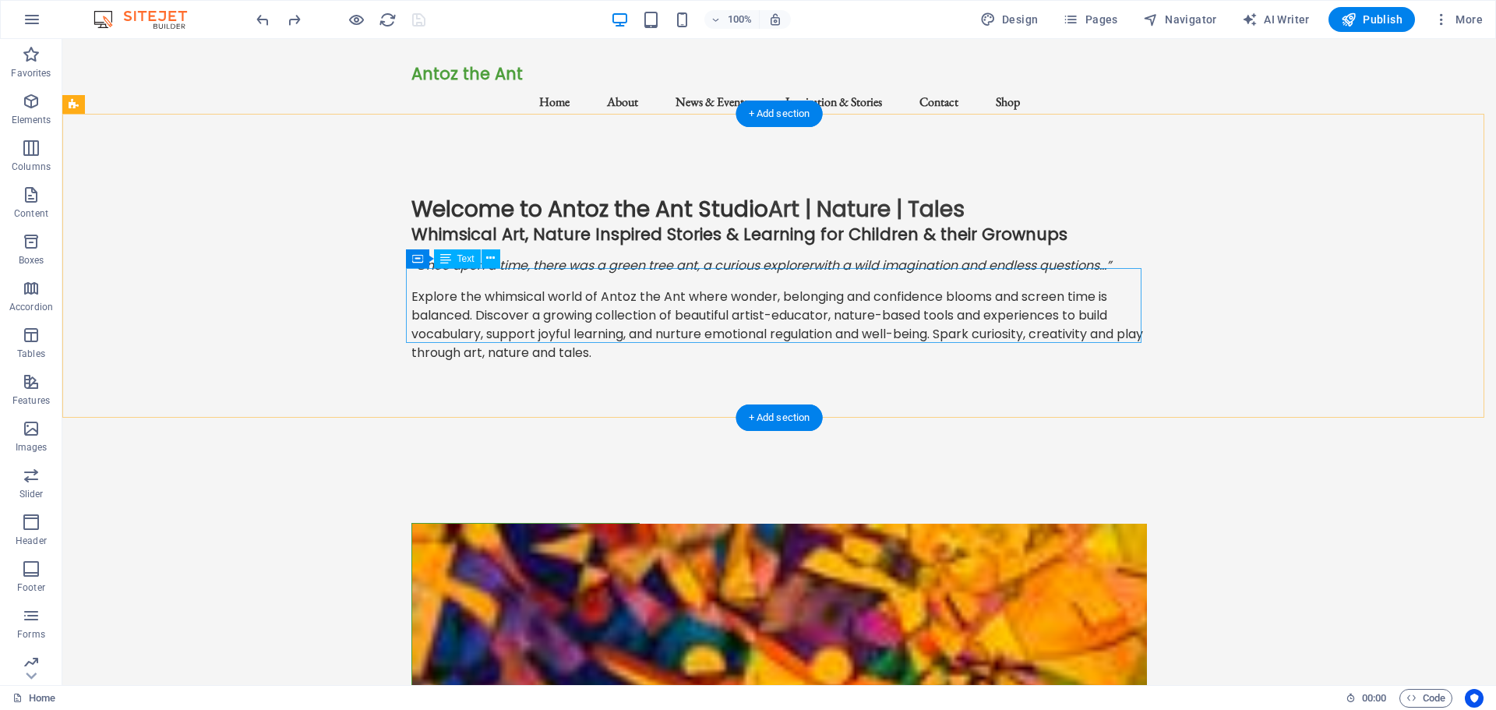
click at [565, 287] on div "Explore the whimsical world of Antoz the Ant where wonder, belonging and confid…" at bounding box center [778, 324] width 735 height 75
click at [565, 256] on div "“Once upon a time, there was a green tree ant, a curious explorer with a wild i…" at bounding box center [778, 265] width 735 height 19
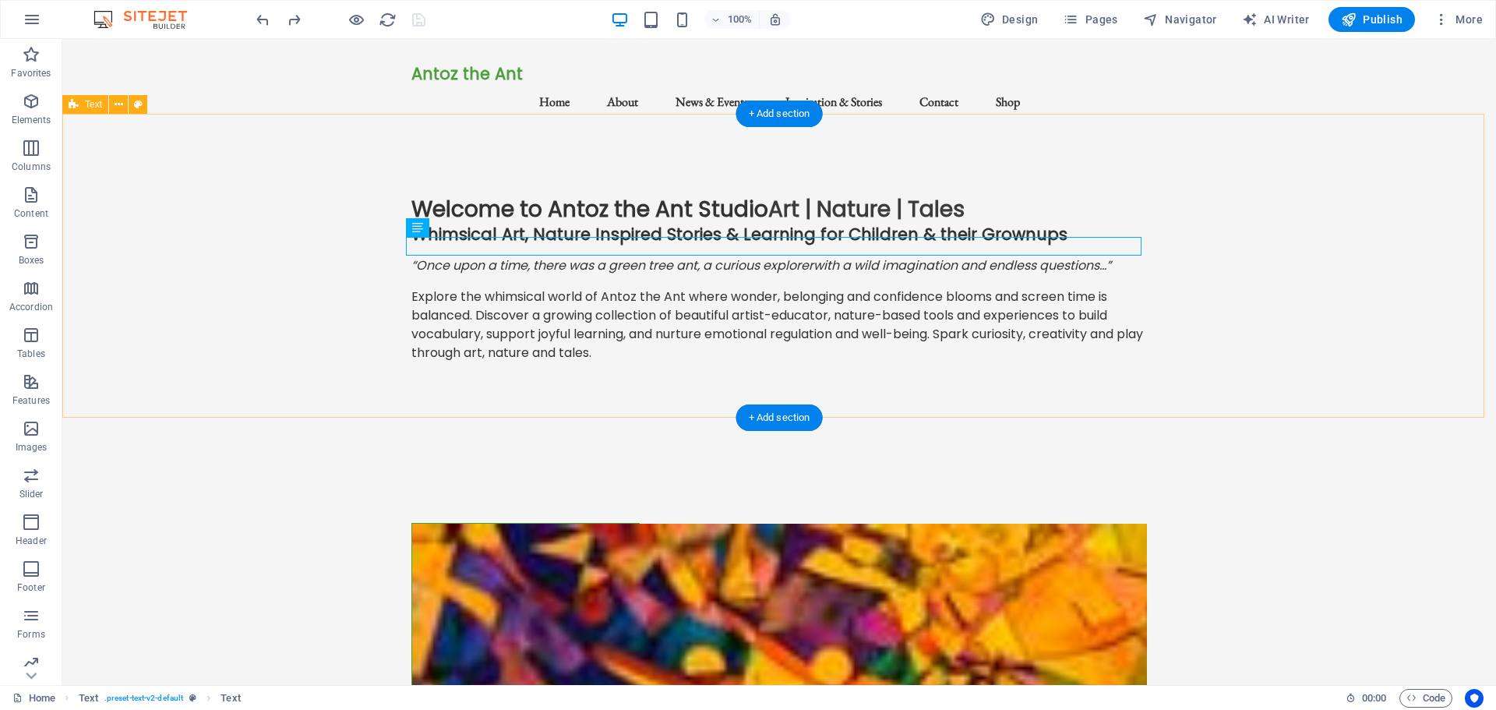
click at [372, 231] on div "Welcome to Antoz the Ant Studio Art | Nature | Tales Whimsical Art, Nature Insp…" at bounding box center [778, 285] width 1433 height 304
